Goal: Find specific page/section: Find specific page/section

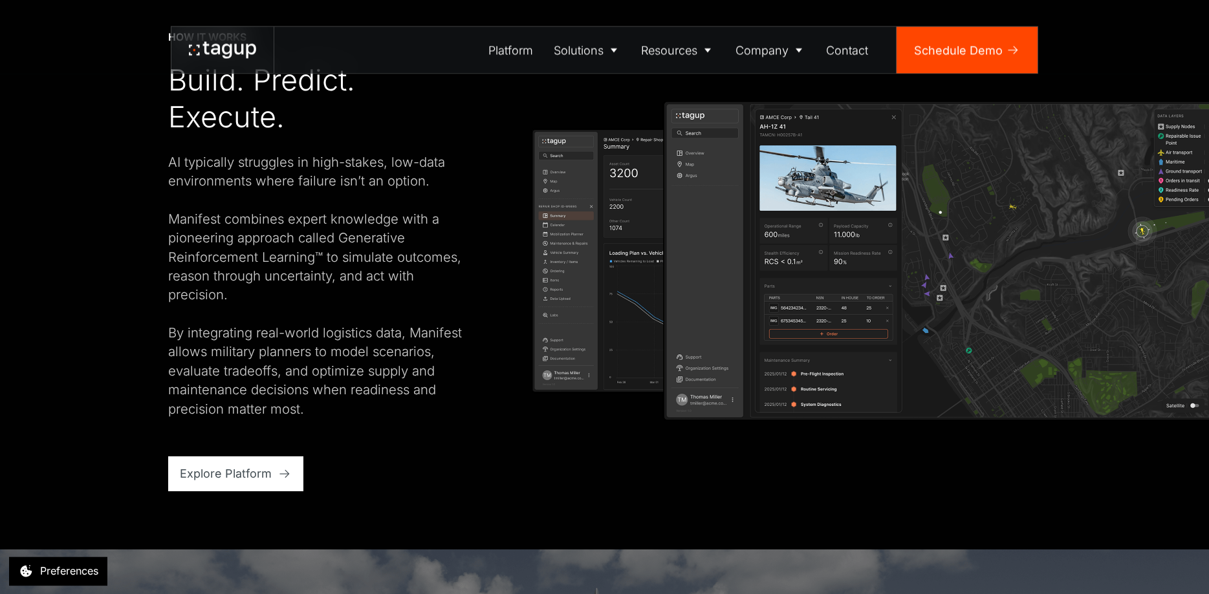
scroll to position [2440, 0]
click at [513, 47] on div "Platform" at bounding box center [510, 49] width 45 height 17
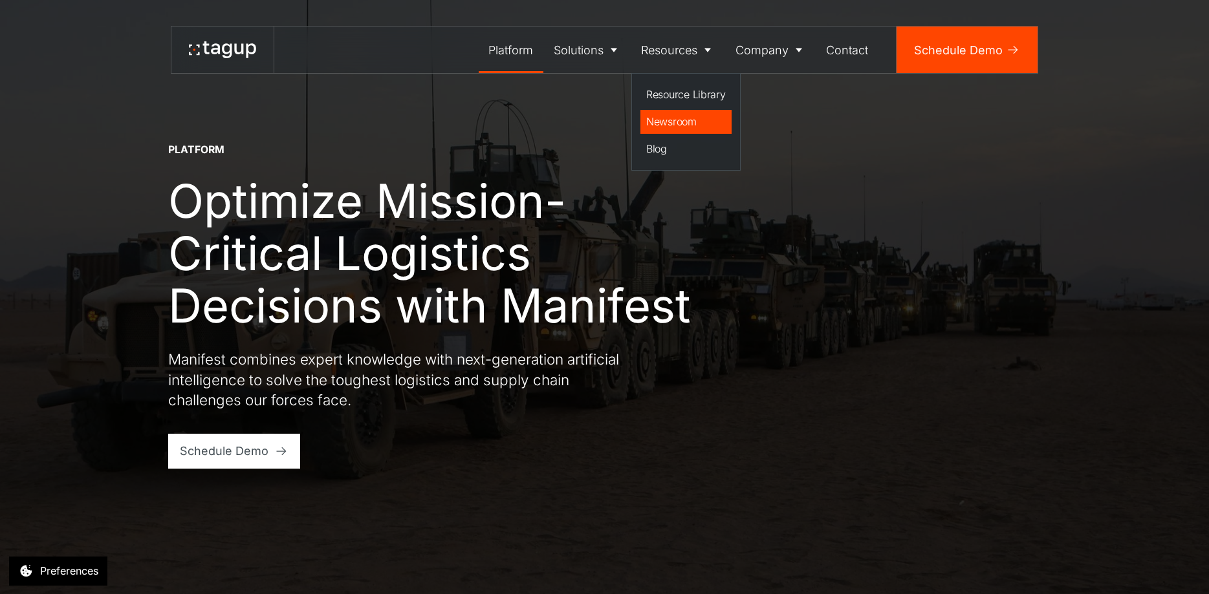
click at [679, 120] on div "Newsroom" at bounding box center [686, 122] width 80 height 16
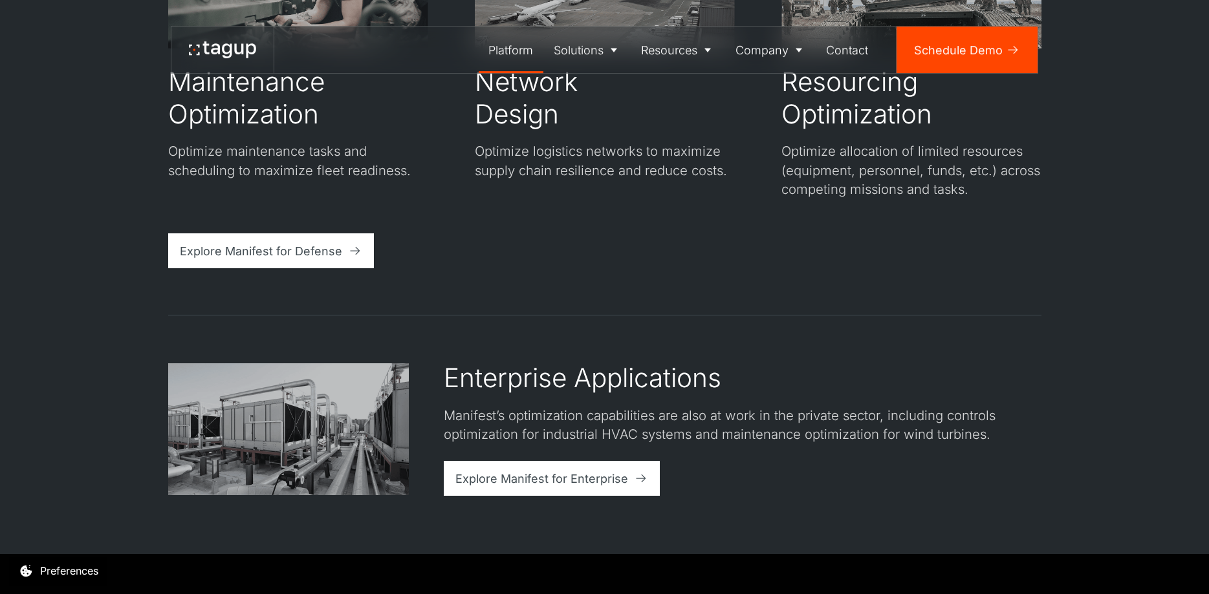
scroll to position [2836, 0]
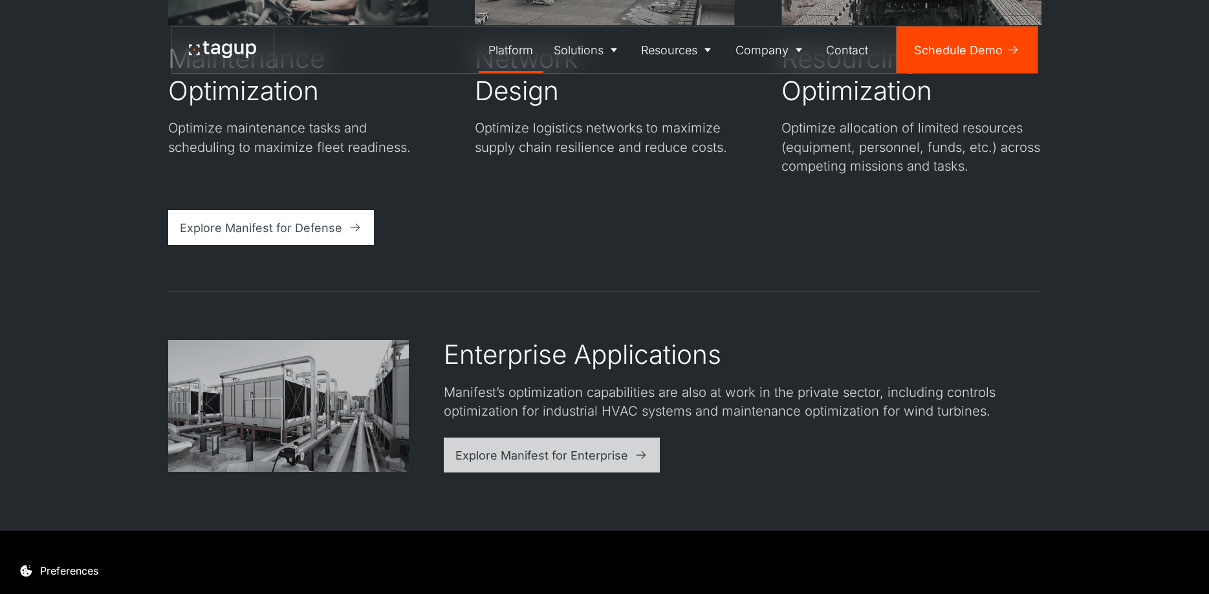
click at [563, 457] on div "Explore Manifest for Enterprise" at bounding box center [541, 455] width 173 height 17
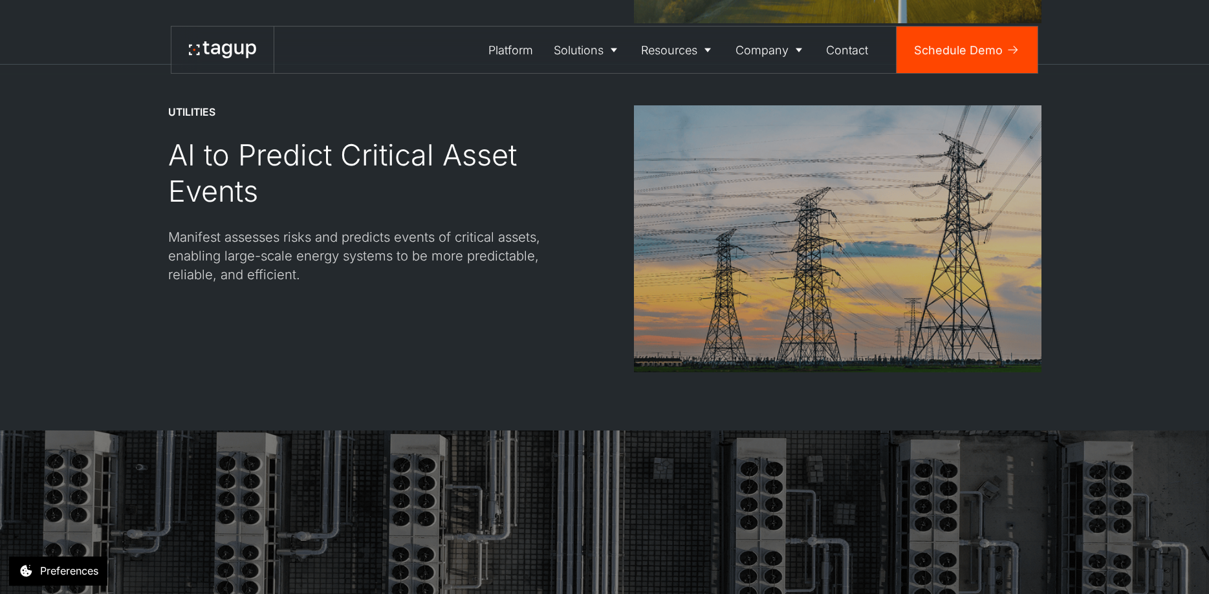
scroll to position [2440, 0]
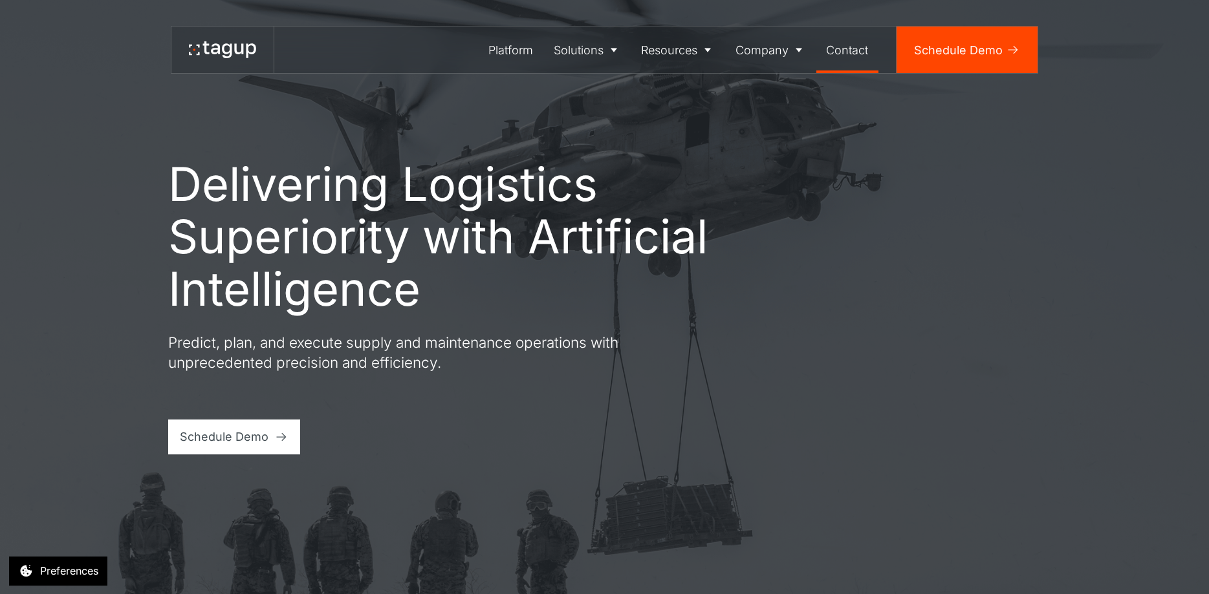
click at [852, 57] on div "Contact" at bounding box center [847, 49] width 42 height 17
